Goal: Task Accomplishment & Management: Manage account settings

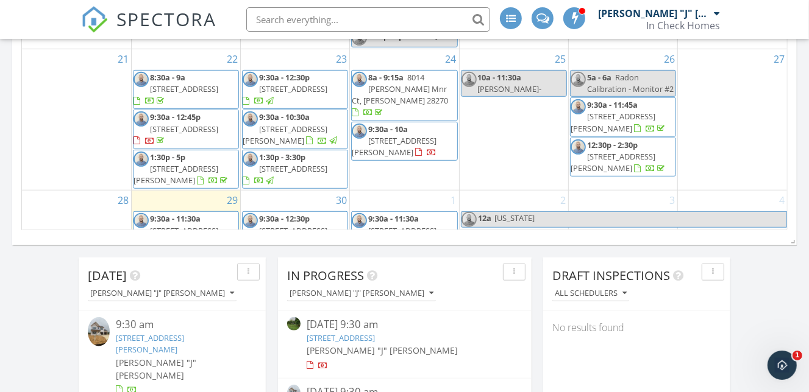
scroll to position [613, 0]
click at [300, 227] on span "13519 Crystal Springs Dr, Huntersville 28078" at bounding box center [293, 232] width 68 height 11
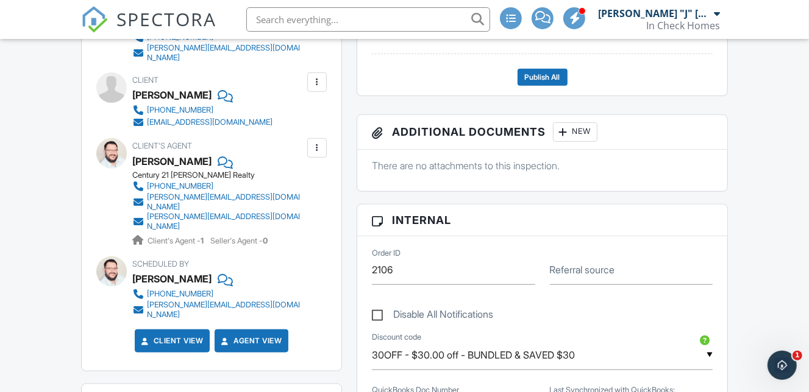
scroll to position [425, 0]
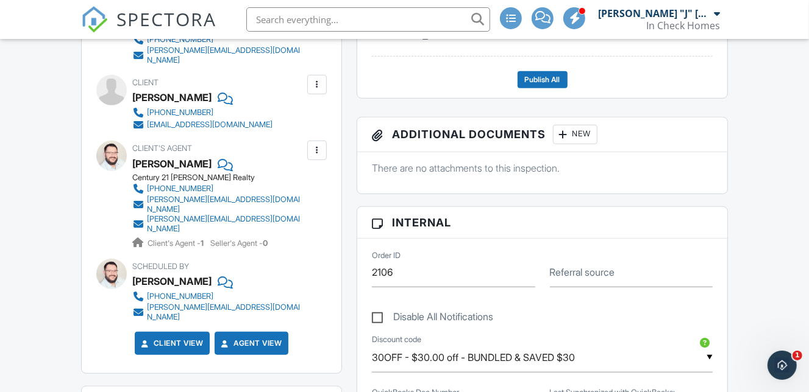
click at [318, 144] on div at bounding box center [317, 150] width 12 height 12
click at [293, 183] on li "Edit" at bounding box center [288, 187] width 62 height 30
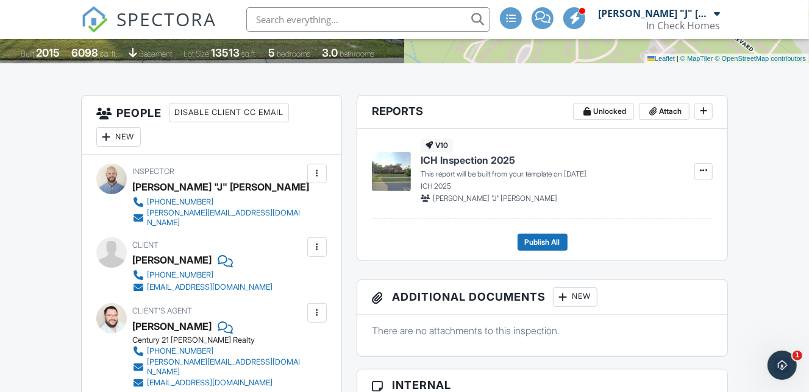
scroll to position [260, 0]
